Goal: Transaction & Acquisition: Purchase product/service

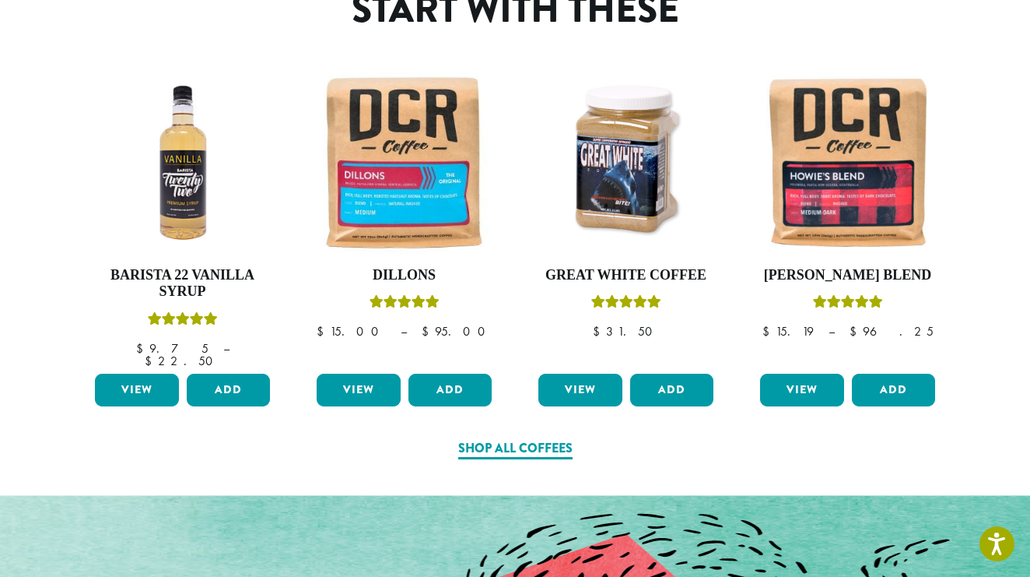
scroll to position [763, 0]
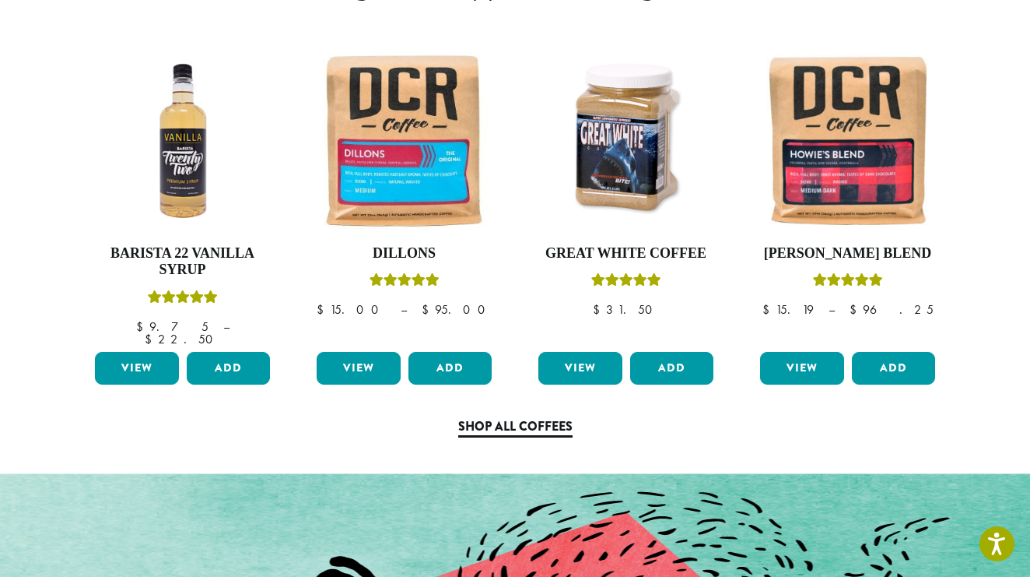
click at [509, 417] on link "Shop All Coffees" at bounding box center [515, 427] width 114 height 20
click at [504, 417] on link "Shop All Coffees" at bounding box center [515, 427] width 114 height 20
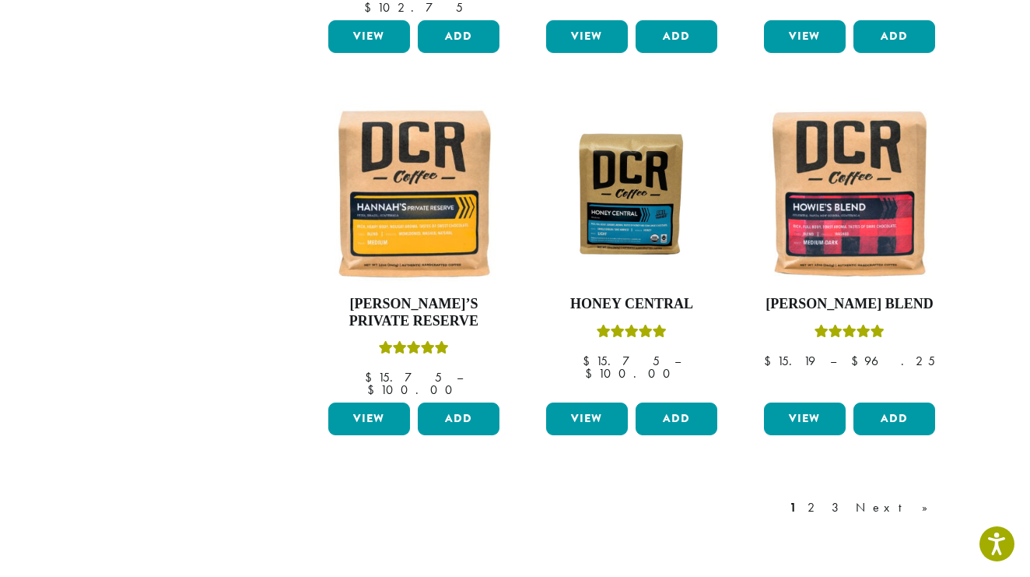
scroll to position [1261, 0]
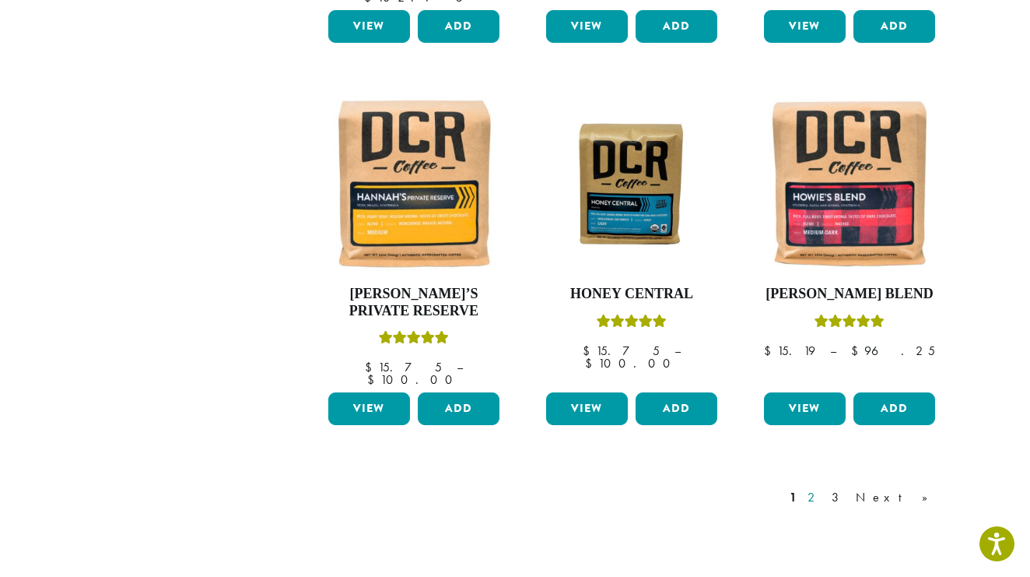
click at [824, 488] on link "2" at bounding box center [814, 497] width 19 height 19
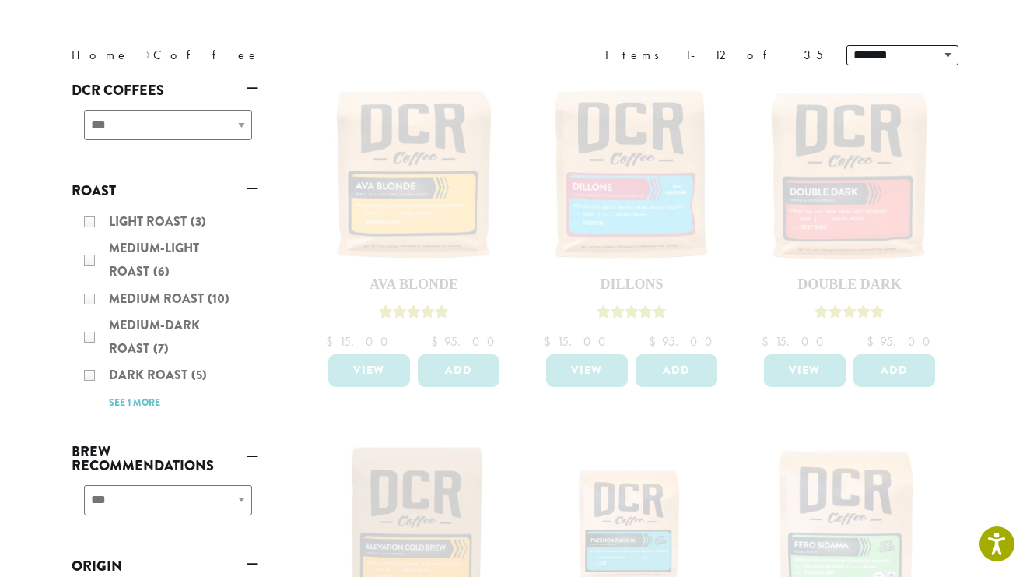
scroll to position [313, 0]
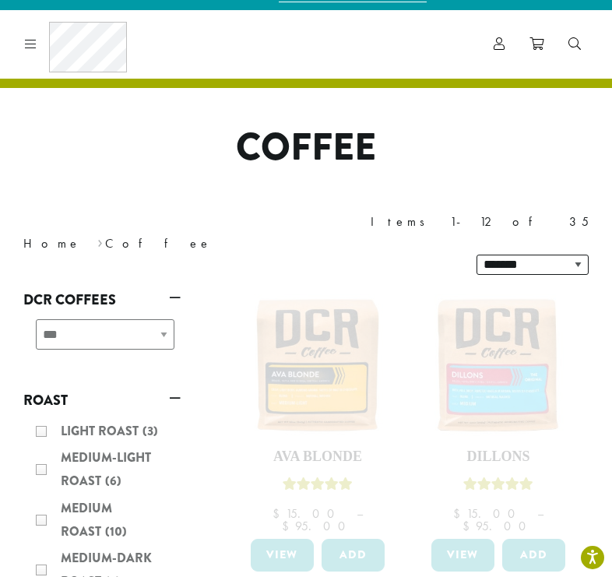
scroll to position [10, 0]
